Goal: Find specific page/section: Find specific page/section

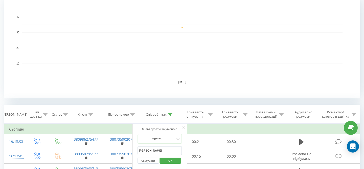
scroll to position [138, 0]
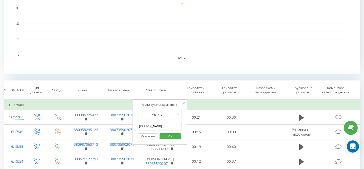
click at [170, 137] on span "OK" at bounding box center [170, 136] width 14 height 8
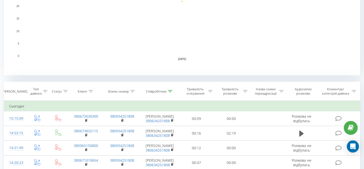
scroll to position [132, 0]
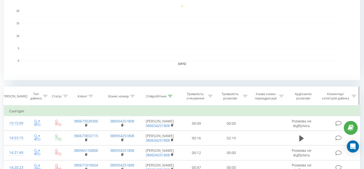
click at [169, 96] on icon at bounding box center [170, 96] width 5 height 3
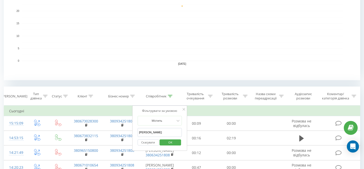
click at [158, 132] on input "[PERSON_NAME]" at bounding box center [159, 132] width 44 height 9
type input "п"
click at [173, 137] on div "Скасувати OK" at bounding box center [159, 142] width 44 height 11
click at [174, 141] on span "OK" at bounding box center [170, 142] width 14 height 8
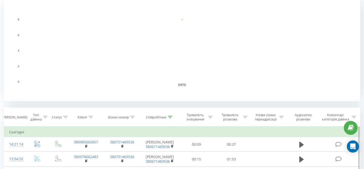
scroll to position [108, 0]
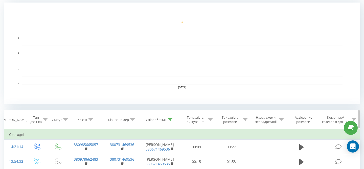
click at [170, 120] on icon at bounding box center [170, 119] width 5 height 3
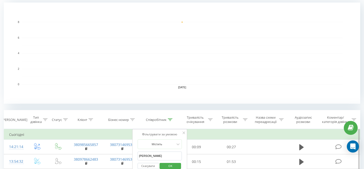
click at [153, 157] on input "[PERSON_NAME]" at bounding box center [159, 155] width 44 height 9
type input "в"
click at [170, 164] on span "OK" at bounding box center [170, 166] width 14 height 8
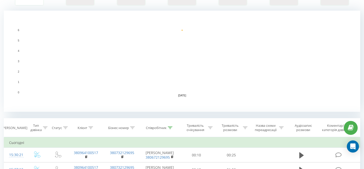
scroll to position [102, 0]
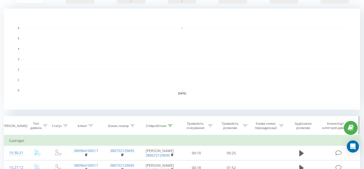
click at [168, 127] on div at bounding box center [170, 125] width 5 height 4
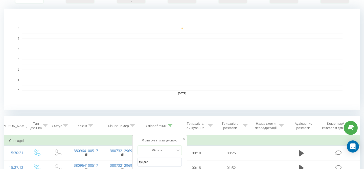
click at [153, 161] on input "пундер" at bounding box center [159, 161] width 44 height 9
type input "п"
type input "ясинська"
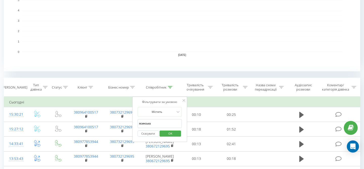
scroll to position [150, 0]
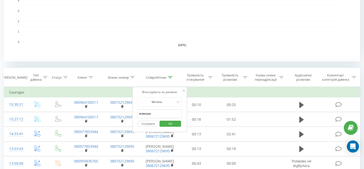
click at [171, 124] on span "OK" at bounding box center [170, 123] width 14 height 8
